Goal: Information Seeking & Learning: Learn about a topic

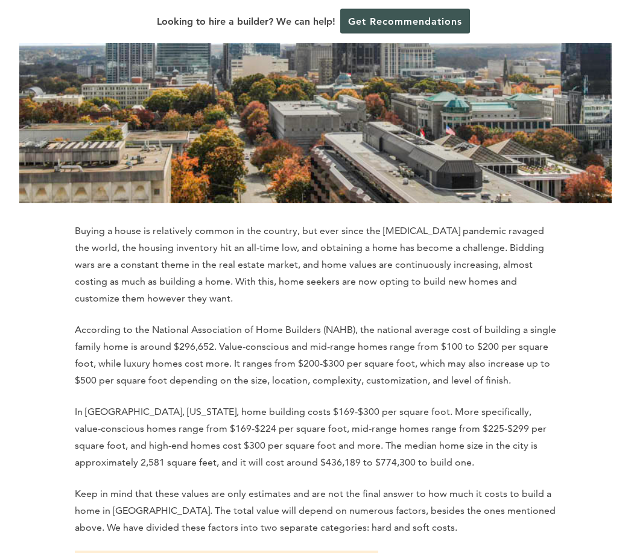
scroll to position [281, 0]
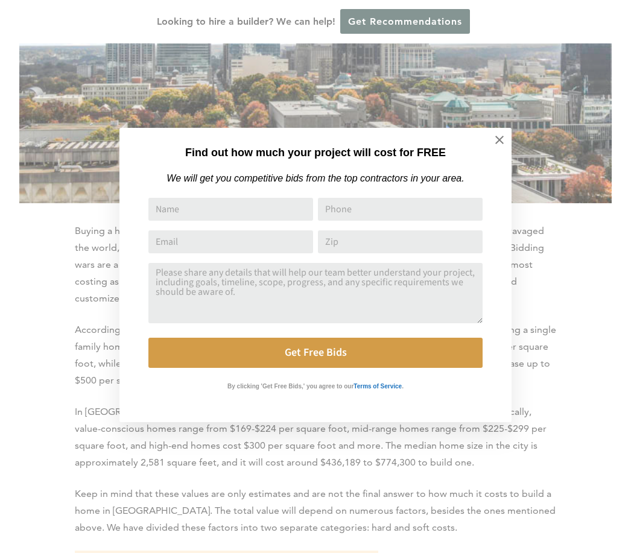
click at [495, 142] on icon at bounding box center [499, 139] width 13 height 13
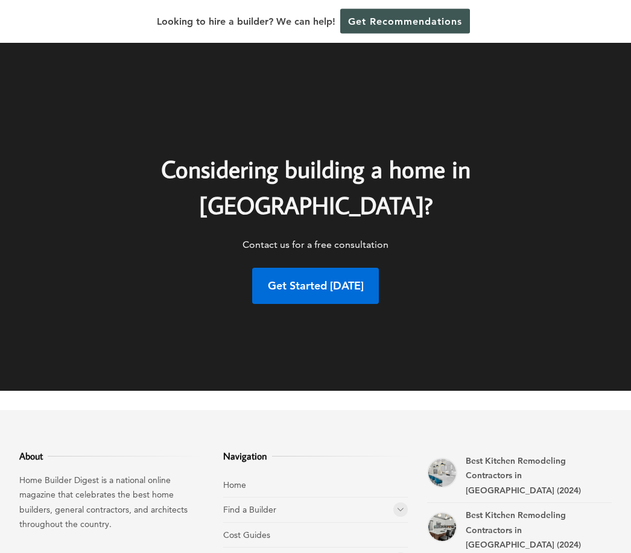
scroll to position [6790, 0]
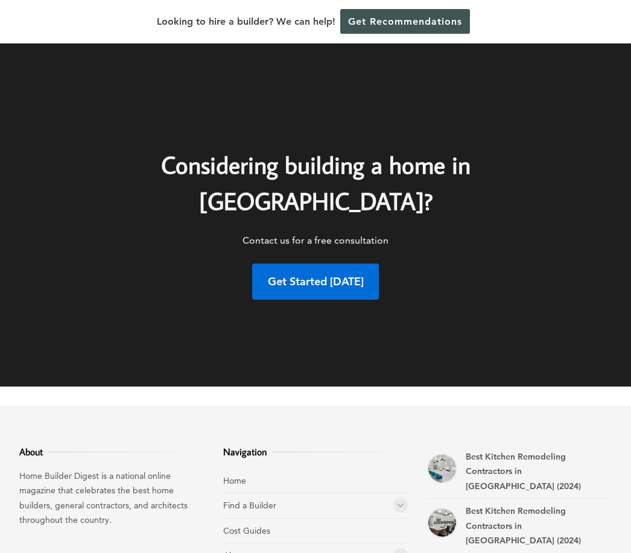
click at [400, 501] on icon at bounding box center [400, 505] width 7 height 9
click at [265, 525] on link "Home Builders" at bounding box center [271, 530] width 56 height 11
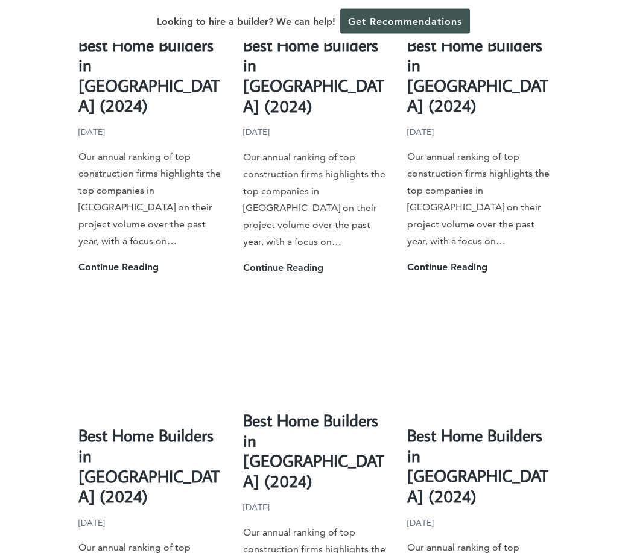
scroll to position [2541, 0]
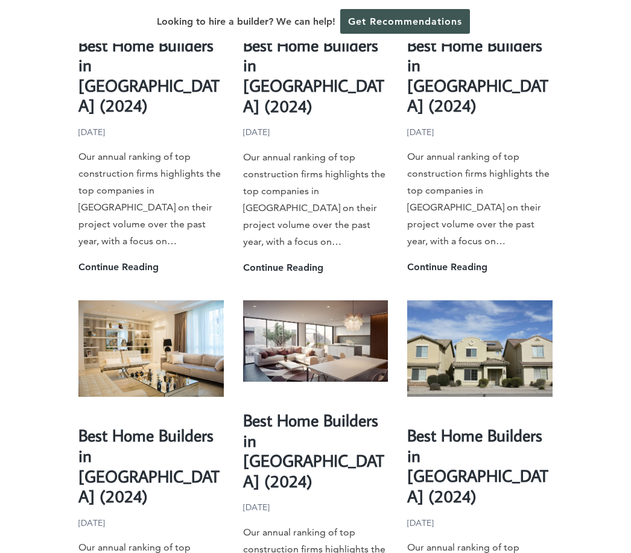
click at [294, 409] on link "Best Home Builders in [GEOGRAPHIC_DATA] (2024)" at bounding box center [313, 450] width 141 height 83
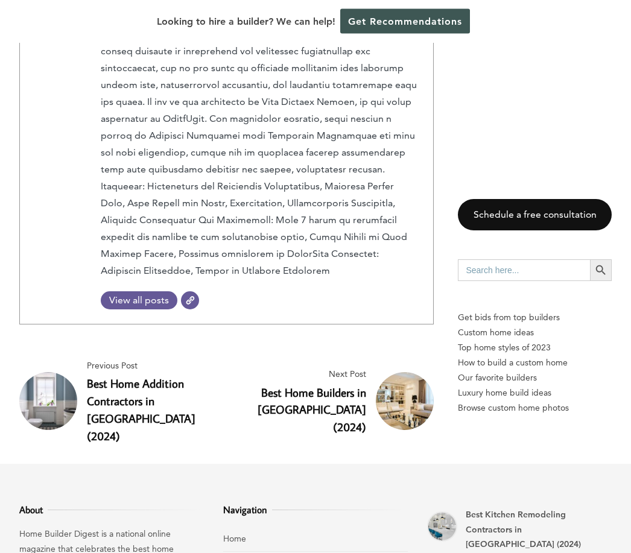
scroll to position [4469, 0]
click at [331, 385] on link "Best Home Builders in [GEOGRAPHIC_DATA] (2024)" at bounding box center [312, 410] width 109 height 50
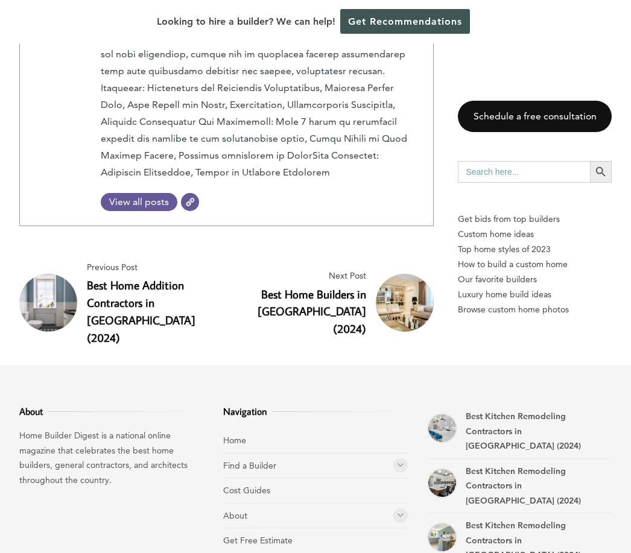
scroll to position [4574, 0]
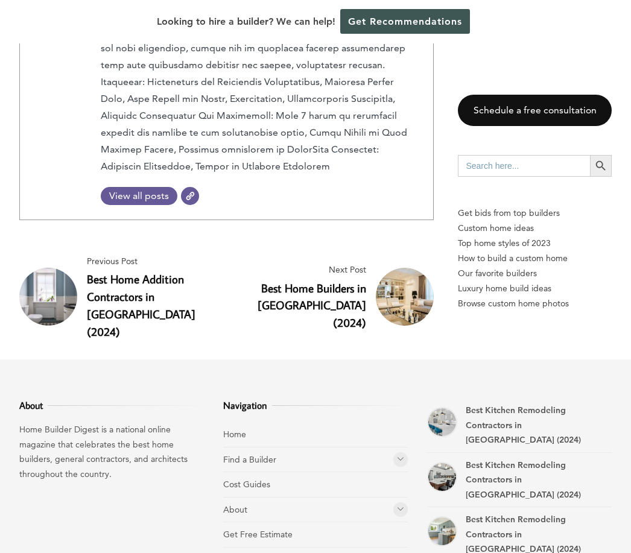
click at [401, 268] on img at bounding box center [405, 297] width 58 height 58
